Goal: Transaction & Acquisition: Register for event/course

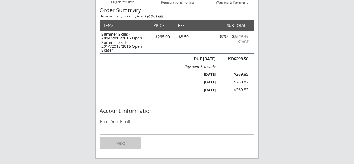
scroll to position [63, 0]
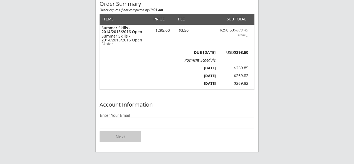
click at [151, 122] on input "email" at bounding box center [177, 123] width 154 height 11
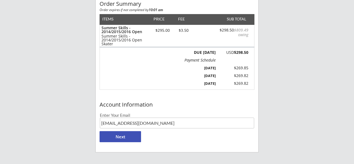
type input "[EMAIL_ADDRESS][DOMAIN_NAME]"
click at [159, 136] on div "Account Information Enter Your Email [EMAIL_ADDRESS][DOMAIN_NAME] Next" at bounding box center [177, 126] width 163 height 53
click at [128, 138] on button "Next" at bounding box center [121, 136] width 42 height 11
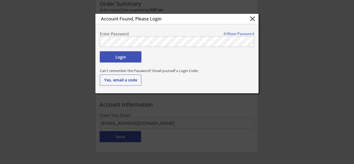
click at [122, 58] on button "Login" at bounding box center [121, 56] width 42 height 11
click at [120, 56] on button "Login" at bounding box center [121, 56] width 42 height 11
click at [169, 54] on div "Login" at bounding box center [177, 58] width 154 height 14
click at [86, 44] on body "Moe Hockey LLC 1 Organizer Info 2 Registrations Forms 3 Waivers & Payment Order…" at bounding box center [177, 19] width 354 height 164
click at [118, 81] on button "Yes, email a code" at bounding box center [121, 80] width 42 height 11
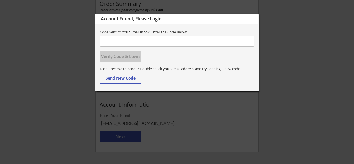
click at [139, 42] on input "input" at bounding box center [177, 41] width 154 height 11
paste input "159186"
type input "159186"
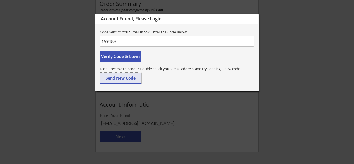
click at [118, 78] on button "Send New Code" at bounding box center [121, 78] width 42 height 11
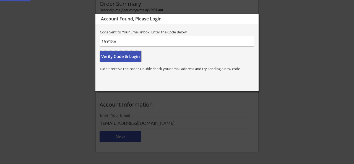
click at [116, 57] on button "Verify Code & Login" at bounding box center [121, 56] width 42 height 11
click at [76, 39] on div at bounding box center [177, 82] width 354 height 164
click at [80, 35] on div at bounding box center [177, 82] width 354 height 164
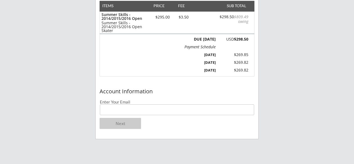
scroll to position [80, 0]
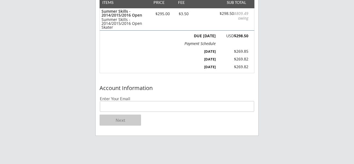
click at [120, 104] on input "email" at bounding box center [177, 106] width 154 height 11
click at [69, 107] on div "Moe Hockey LLC 1 Organizer Info 2 Registrations Forms 3 Waivers & Payment Order…" at bounding box center [177, 81] width 354 height 323
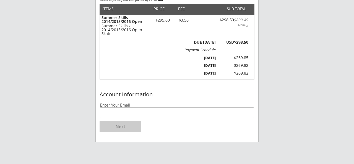
scroll to position [99, 0]
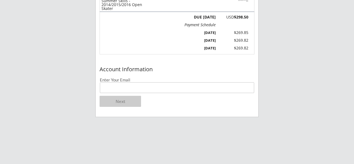
click at [113, 89] on input "email" at bounding box center [177, 87] width 154 height 11
type input "[EMAIL_ADDRESS][DOMAIN_NAME]"
click at [147, 105] on div "Account Information Enter Your Email [EMAIL_ADDRESS][DOMAIN_NAME] Next" at bounding box center [177, 90] width 163 height 53
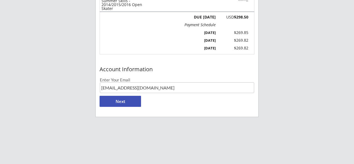
click at [124, 105] on button "Next" at bounding box center [121, 101] width 42 height 11
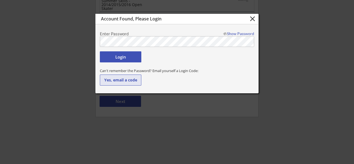
click at [118, 78] on button "Yes, email a code" at bounding box center [121, 80] width 42 height 11
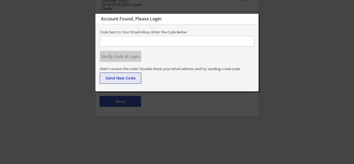
click at [123, 77] on button "Send New Code" at bounding box center [121, 78] width 42 height 11
click at [127, 41] on input "input" at bounding box center [177, 41] width 154 height 11
paste input "102810"
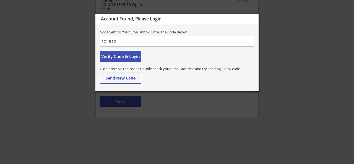
type input "102810"
click at [164, 51] on div "Code Sent to Your Email inbox, Enter the Code Below Verify Code & Login" at bounding box center [177, 47] width 163 height 34
click at [130, 56] on button "Verify Code & Login" at bounding box center [121, 56] width 42 height 11
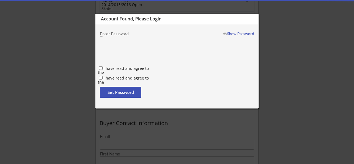
type input "[PERSON_NAME]"
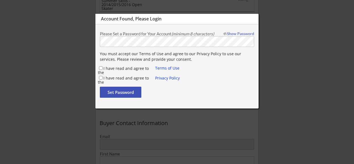
click at [99, 69] on input "I have read and agree to the" at bounding box center [101, 68] width 4 height 4
checkbox input "true"
click at [99, 78] on input "I have read and agree to the" at bounding box center [101, 78] width 4 height 4
checkbox input "true"
click at [112, 92] on button "Set Password" at bounding box center [121, 92] width 42 height 11
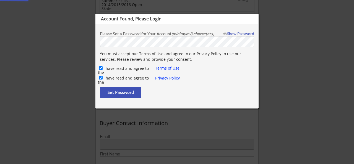
type input "[EMAIL_ADDRESS][DOMAIN_NAME]"
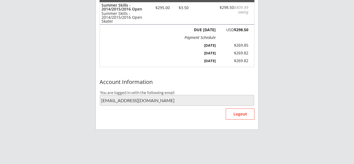
scroll to position [87, 0]
click at [153, 115] on div "Account Information You are logged in with the following email [EMAIL_ADDRESS][…" at bounding box center [177, 102] width 163 height 53
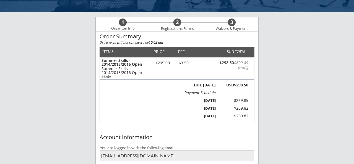
scroll to position [49, 0]
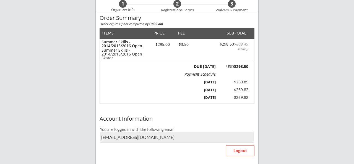
click at [229, 79] on div "[DATE] $269.85" at bounding box center [217, 82] width 62 height 8
click at [212, 47] on div "Summer Skills - 2014/2015/2016 Open Summer Skills - 2014/2015/2016 Open Skater …" at bounding box center [177, 50] width 154 height 22
click at [204, 29] on div "ITEMS PRICE FEE SUB TOTAL Summer Skills - 2014/2015/2016 Open Summer Skills - 2…" at bounding box center [177, 66] width 155 height 76
click at [165, 4] on div "2 Registrations Forms" at bounding box center [177, 6] width 55 height 14
click at [127, 9] on div "Organizer Info" at bounding box center [123, 10] width 30 height 4
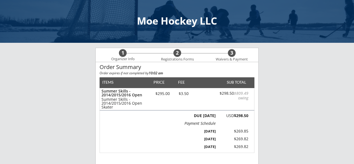
scroll to position [0, 0]
click at [123, 53] on div "1" at bounding box center [123, 53] width 8 height 6
click at [176, 54] on div "2" at bounding box center [178, 53] width 8 height 6
click at [232, 54] on div "3" at bounding box center [232, 53] width 8 height 6
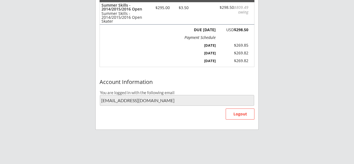
scroll to position [107, 0]
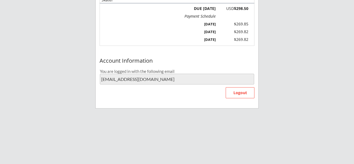
click at [210, 45] on div "DUE [DATE] USD $298.50 Payment Schedule $809.49 [DATE] $269.85 [DATE] $269.82 […" at bounding box center [177, 24] width 155 height 43
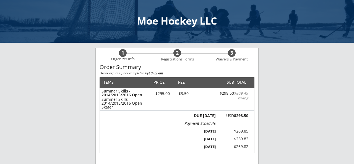
scroll to position [0, 0]
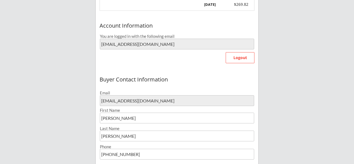
scroll to position [168, 0]
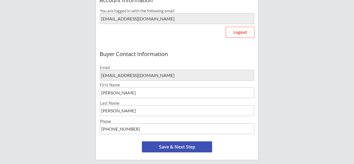
click at [172, 146] on button "Save & Next Step" at bounding box center [177, 147] width 70 height 11
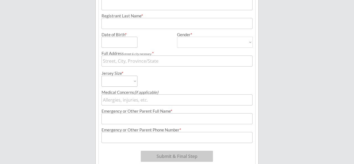
scroll to position [42, 0]
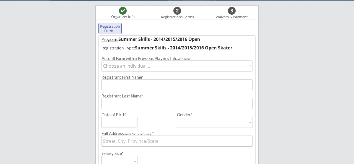
select select ""1348695171700984260__LOOKUP__1757086211431x567839776854245400""
type input "Kate"
type input "Neuman"
type input "09/29/2014"
type input "6200 Coteau Trail, Eden Prairie, MN 55344, USA"
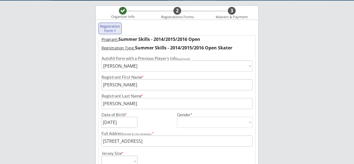
type input "Female"
select select ""Female""
type input "N/A"
type input "John Neuman"
type input "(952) 228-7109"
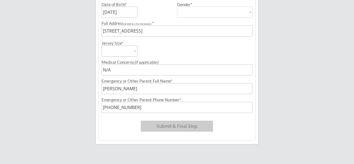
scroll to position [154, 0]
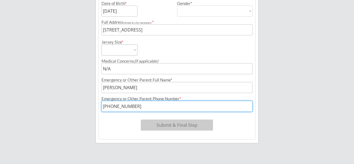
click at [222, 123] on div "Program: Summer Skills - 2014/2015/2016 Open Registration Type: Summer Skills -…" at bounding box center [177, 32] width 157 height 216
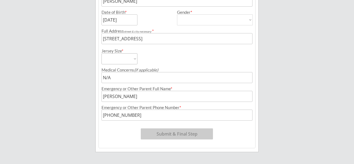
scroll to position [141, 0]
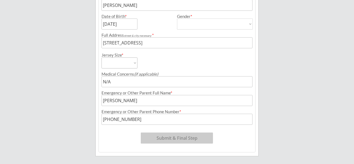
click at [135, 69] on div "Medical Concerns (if applicable)" at bounding box center [177, 78] width 157 height 19
select select ""Youth Large""
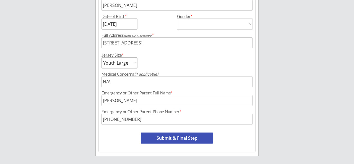
click at [172, 135] on button "Submit & Final Step" at bounding box center [177, 138] width 72 height 11
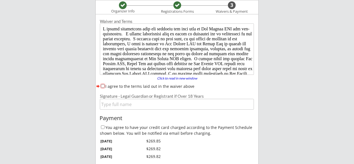
scroll to position [0, 0]
click at [102, 86] on input "I agree to the terms laid out in the waiver above" at bounding box center [103, 86] width 4 height 4
checkbox input "true"
click at [110, 108] on input "input" at bounding box center [177, 104] width 154 height 11
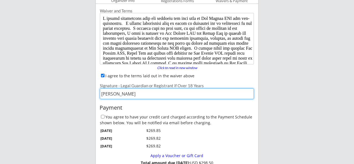
scroll to position [63, 0]
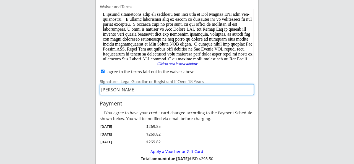
type input "John Neuman"
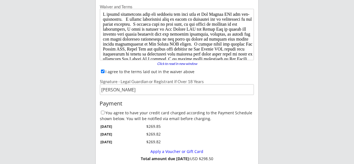
click at [100, 113] on div "You agree to have your credit card charged according to the Payment Schedule sh…" at bounding box center [177, 115] width 154 height 11
click at [103, 112] on input "You agree to have your credit card charged according to the Payment Schedule sh…" at bounding box center [103, 113] width 4 height 4
checkbox input "true"
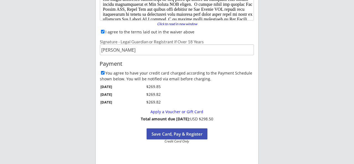
scroll to position [104, 0]
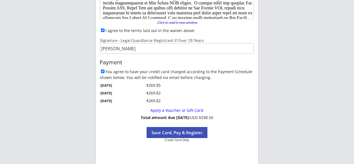
click at [184, 132] on button "Save Card, Pay & Register" at bounding box center [177, 132] width 61 height 11
